Goal: Check status: Check status

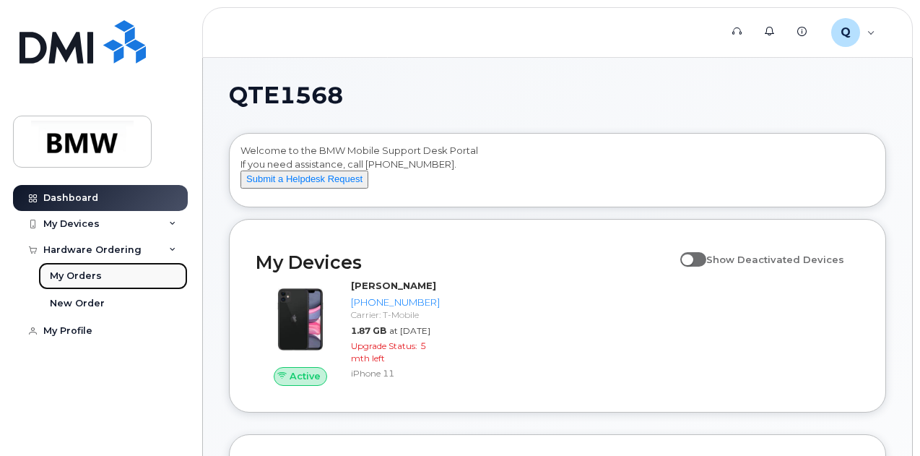
click at [127, 271] on link "My Orders" at bounding box center [113, 275] width 150 height 27
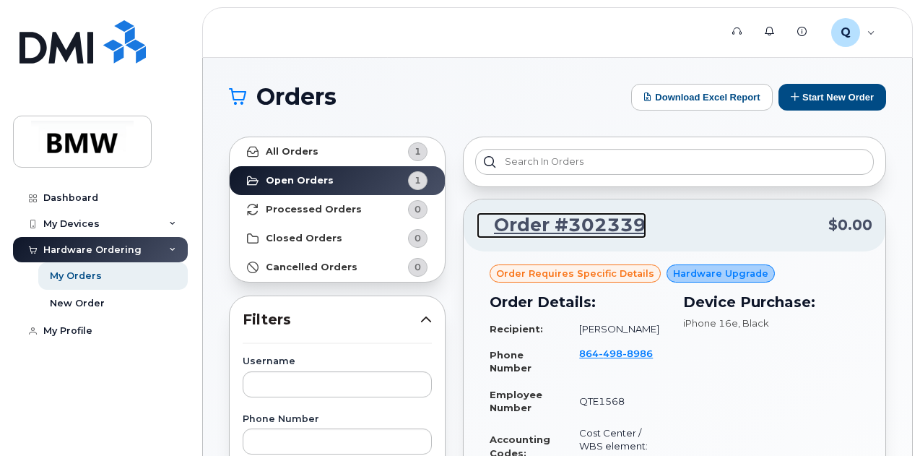
click at [555, 229] on link "Order #302339" at bounding box center [562, 225] width 170 height 26
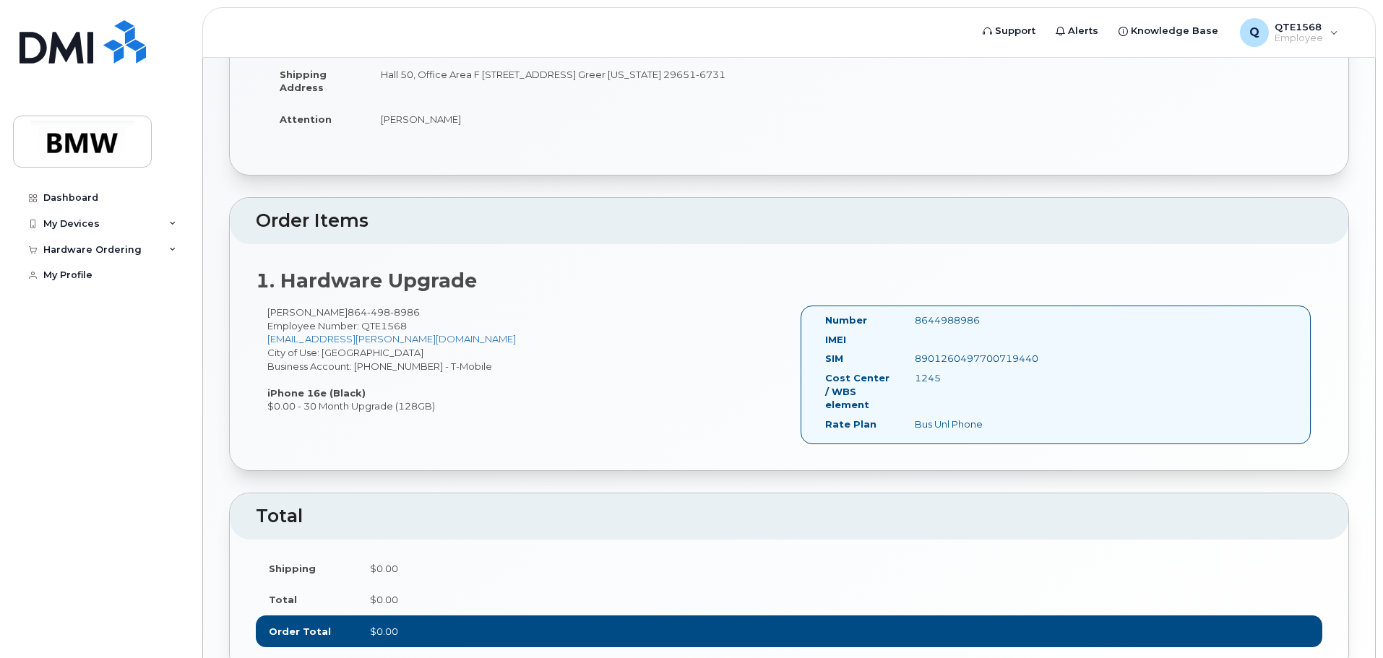
scroll to position [405, 0]
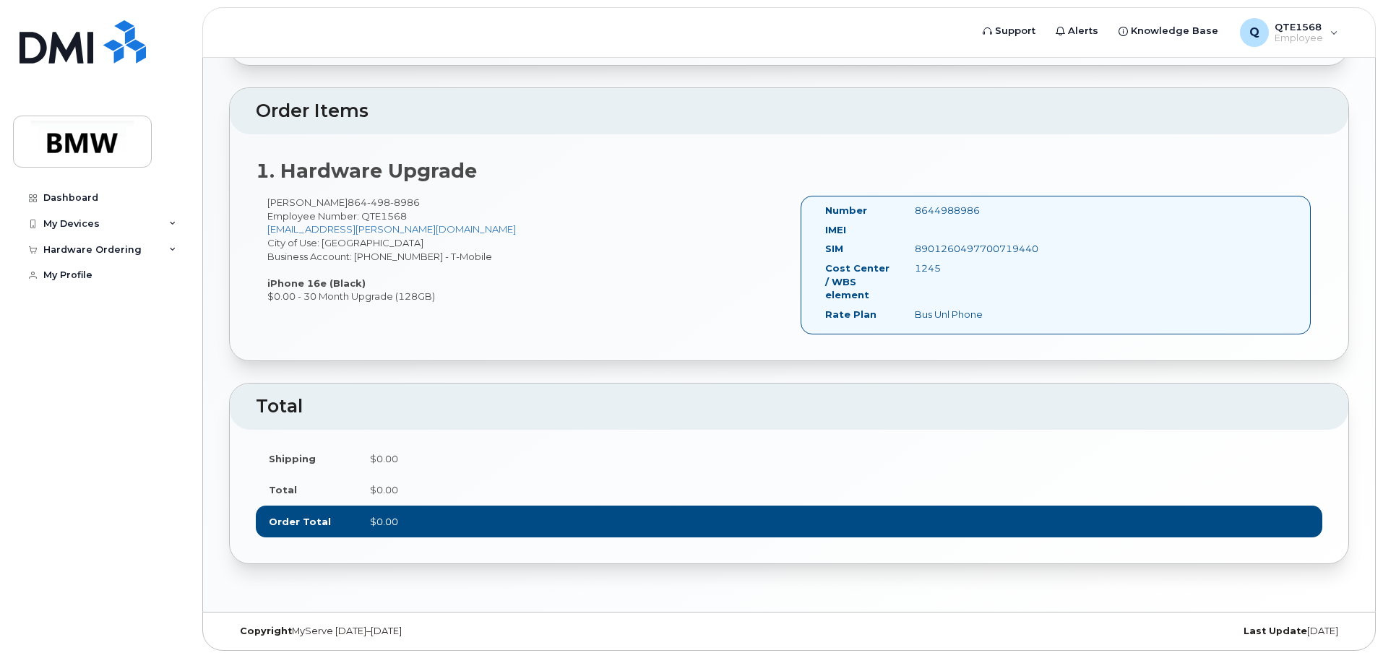
click at [898, 234] on div "IMEI" at bounding box center [859, 233] width 90 height 20
click at [933, 230] on div "IMEI" at bounding box center [921, 233] width 215 height 20
click at [928, 298] on div "Cost Center / WBS element 1245" at bounding box center [921, 285] width 215 height 46
click at [80, 203] on div "Dashboard" at bounding box center [70, 198] width 55 height 12
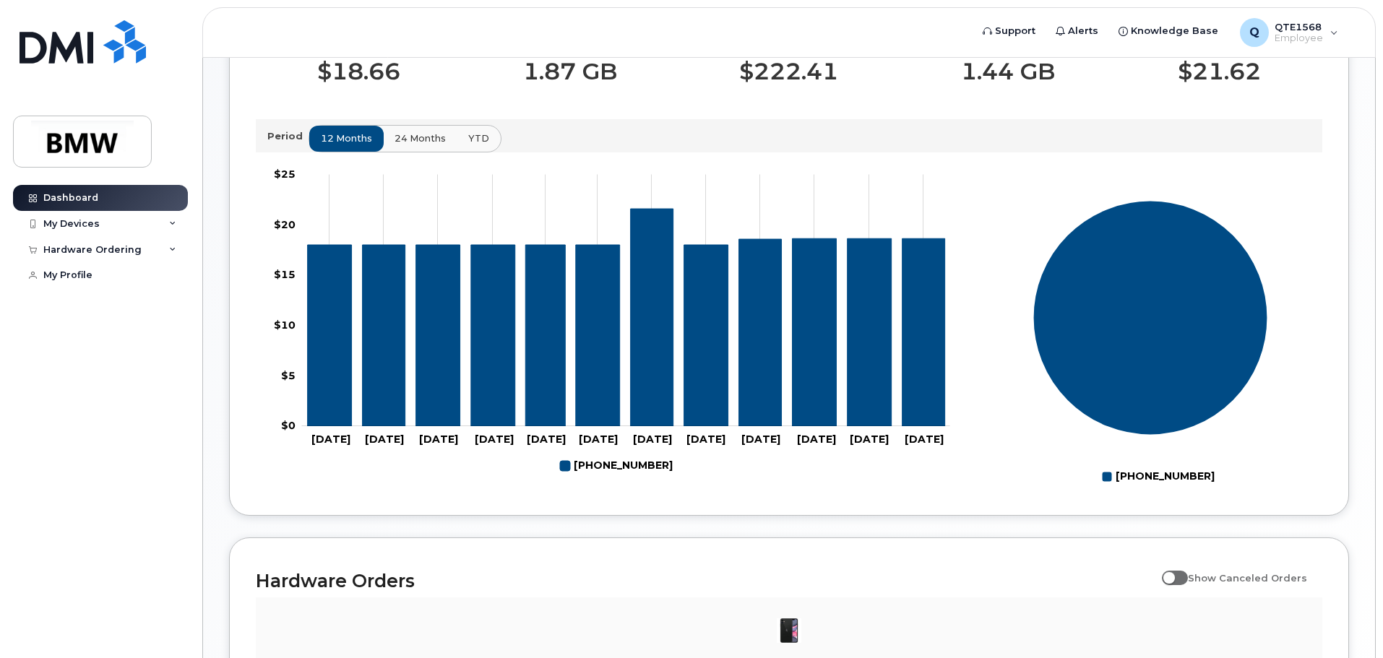
scroll to position [657, 0]
